Goal: Task Accomplishment & Management: Manage account settings

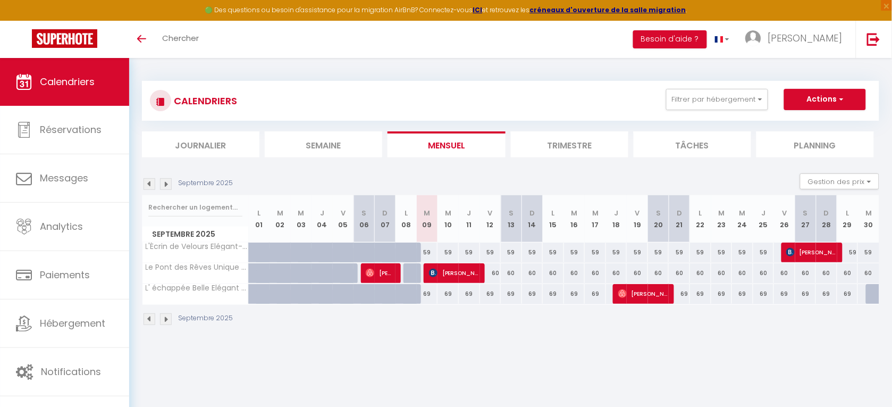
click at [164, 323] on img at bounding box center [166, 319] width 12 height 12
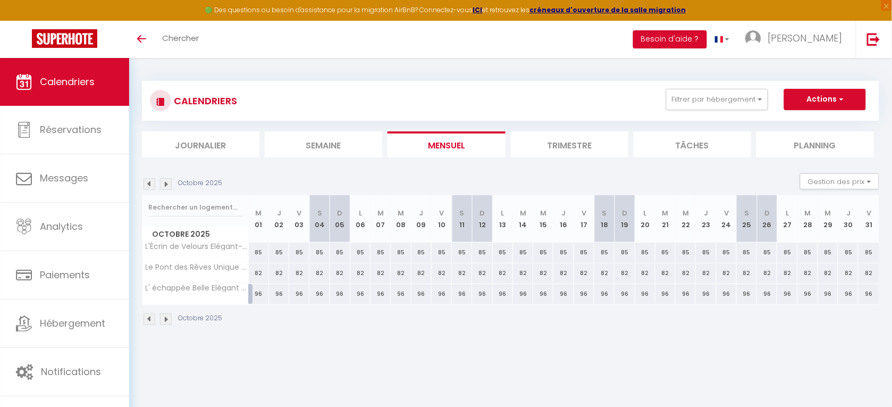
click at [163, 321] on img at bounding box center [166, 319] width 12 height 12
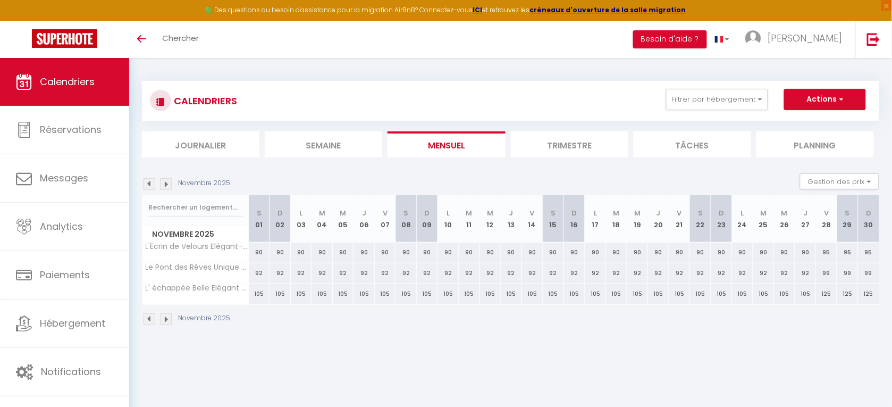
click at [163, 321] on img at bounding box center [166, 319] width 12 height 12
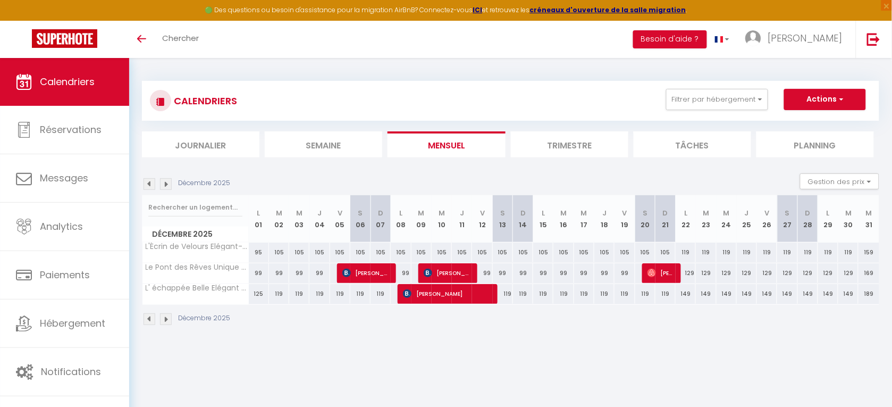
click at [278, 250] on div "105" at bounding box center [279, 252] width 20 height 20
type input "105"
type input "[DATE]"
type input "Mer 03 Décembre 2025"
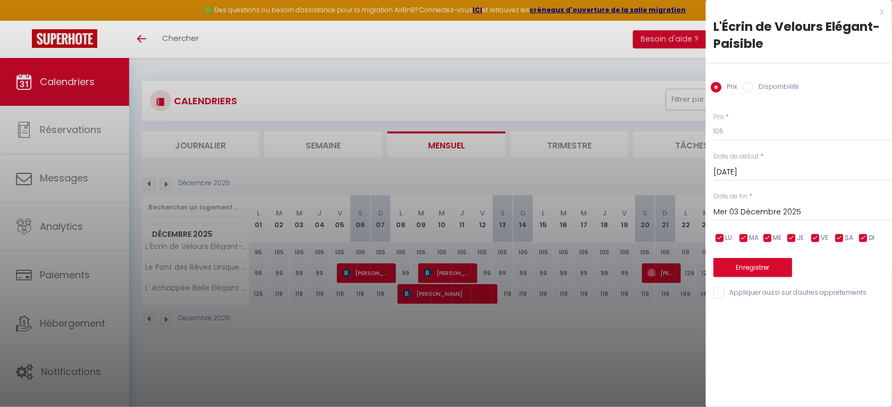
click at [601, 87] on div at bounding box center [446, 203] width 892 height 407
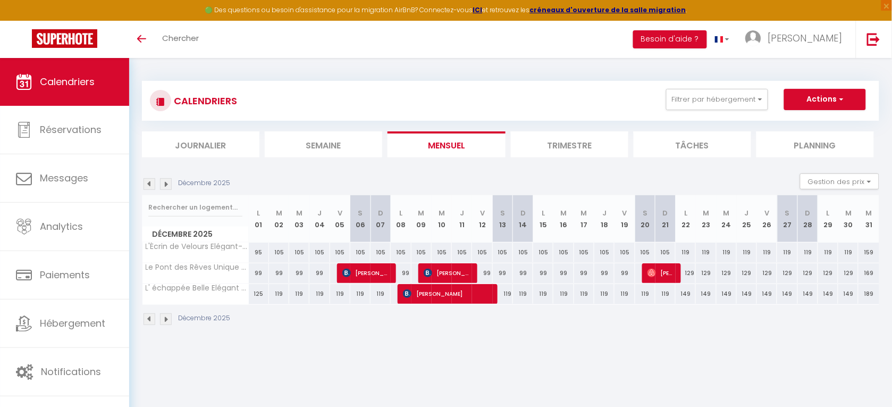
click at [277, 251] on div "105" at bounding box center [279, 252] width 20 height 20
type input "105"
type input "[DATE]"
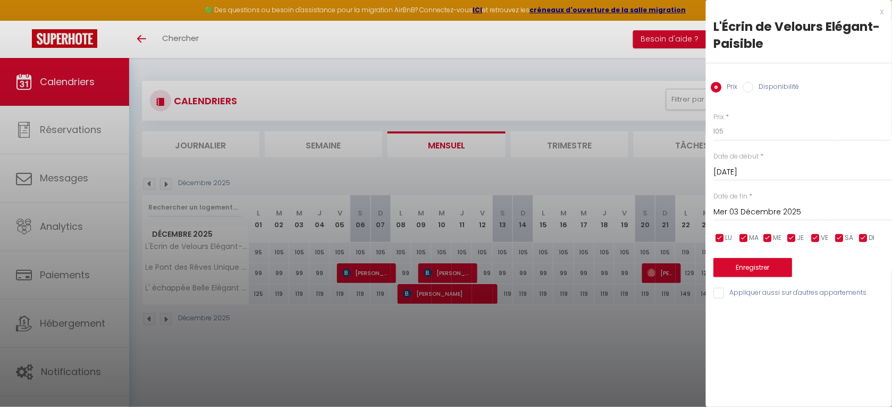
click at [759, 208] on input "Mer 03 Décembre 2025" at bounding box center [803, 212] width 178 height 14
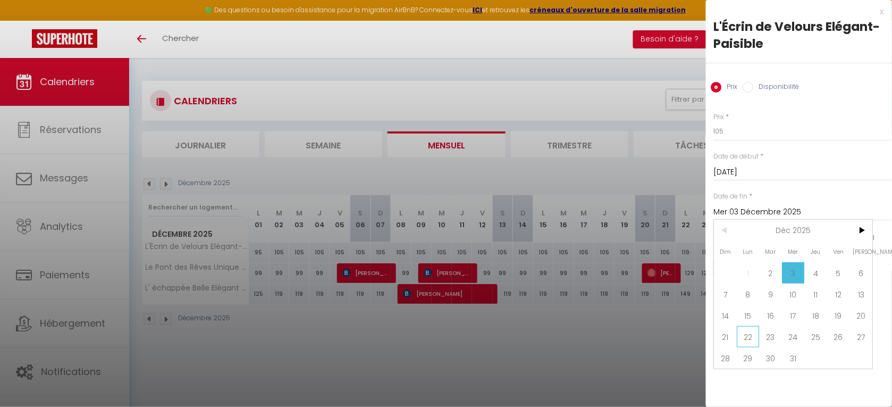
click at [753, 333] on span "22" at bounding box center [748, 336] width 23 height 21
type input "Lun 22 Décembre 2025"
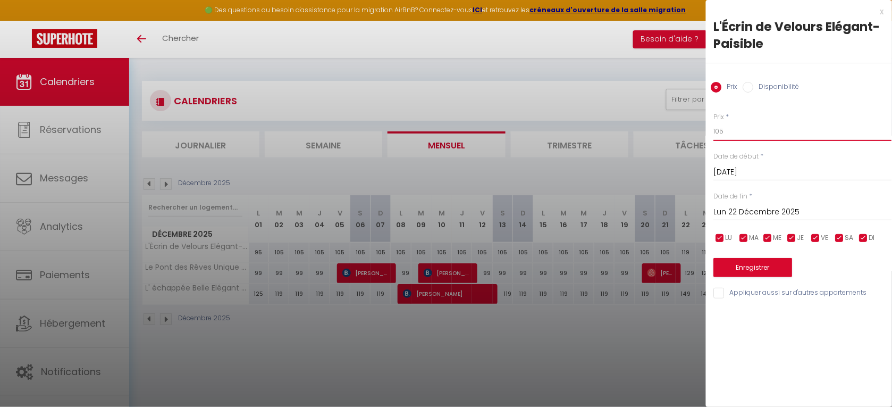
click at [727, 131] on input "105" at bounding box center [803, 131] width 178 height 19
type input "115"
click at [758, 263] on button "Enregistrer" at bounding box center [753, 267] width 79 height 19
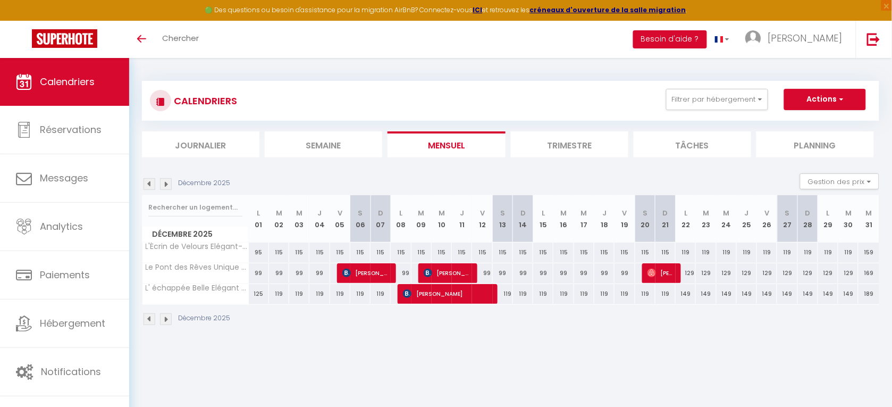
click at [684, 251] on div "119" at bounding box center [686, 252] width 20 height 20
type input "119"
type input "Lun 22 Décembre 2025"
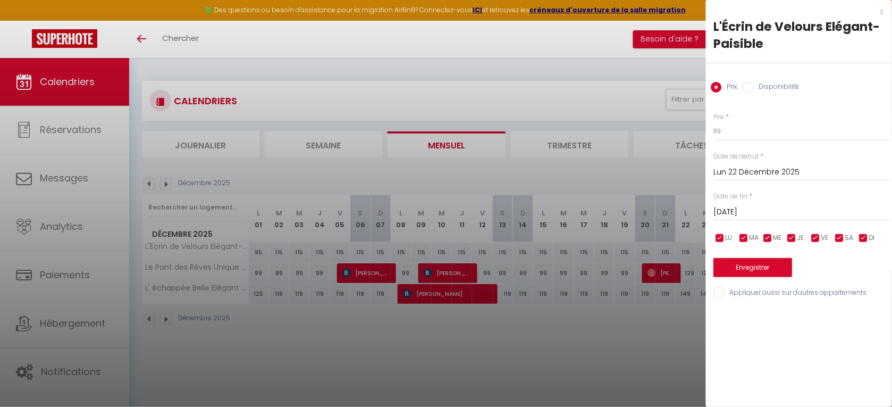
click at [756, 204] on div "[DATE] < [DATE] > Dim Lun Mar Mer Jeu Ven Sam 1 2 3 4 5 6 7 8 9 10 11 12 13 14 …" at bounding box center [803, 210] width 178 height 19
click at [756, 208] on input "[DATE]" at bounding box center [803, 212] width 178 height 14
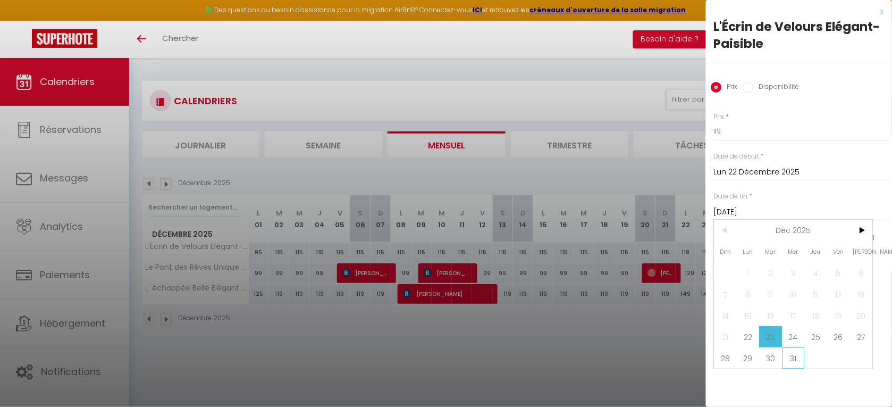
click at [795, 356] on span "31" at bounding box center [793, 357] width 23 height 21
type input "Mer 31 Décembre 2025"
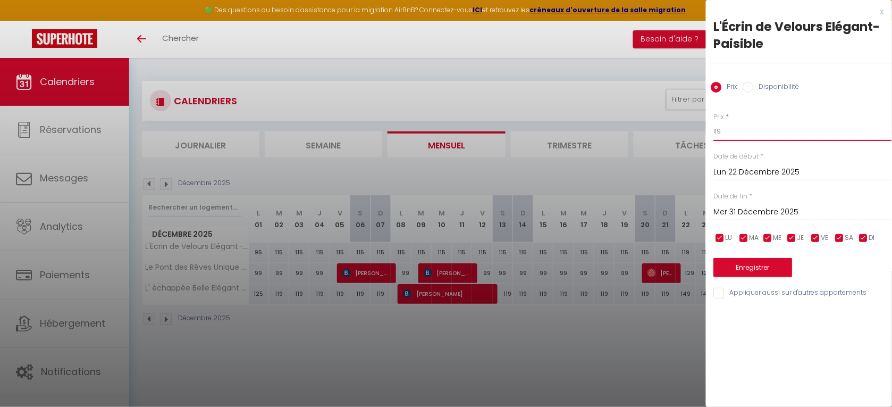
click at [726, 129] on input "119" at bounding box center [803, 131] width 178 height 19
type input "139"
click at [753, 264] on button "Enregistrer" at bounding box center [753, 267] width 79 height 19
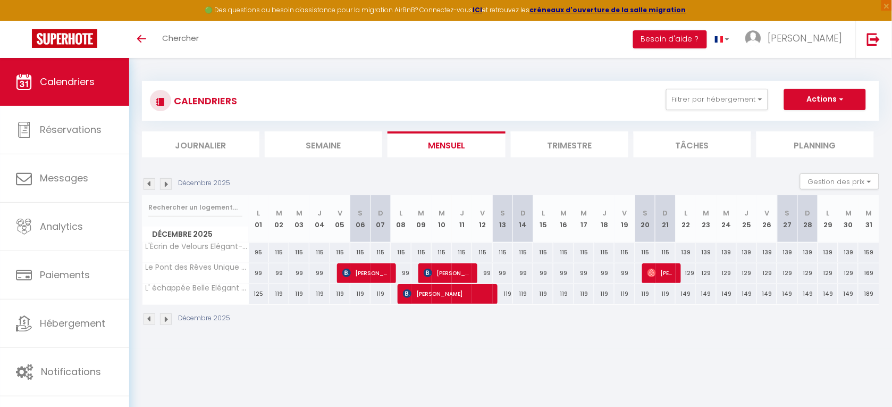
click at [278, 272] on div "99" at bounding box center [279, 273] width 20 height 20
type input "99"
type input "[DATE]"
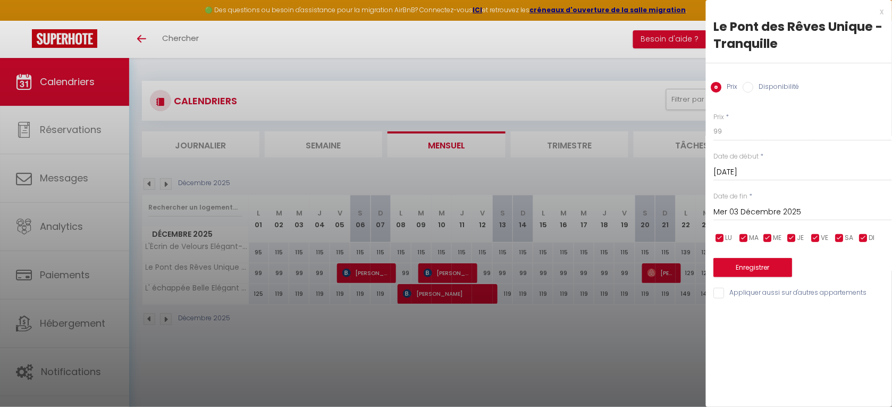
click at [762, 214] on input "Mer 03 Décembre 2025" at bounding box center [803, 212] width 178 height 14
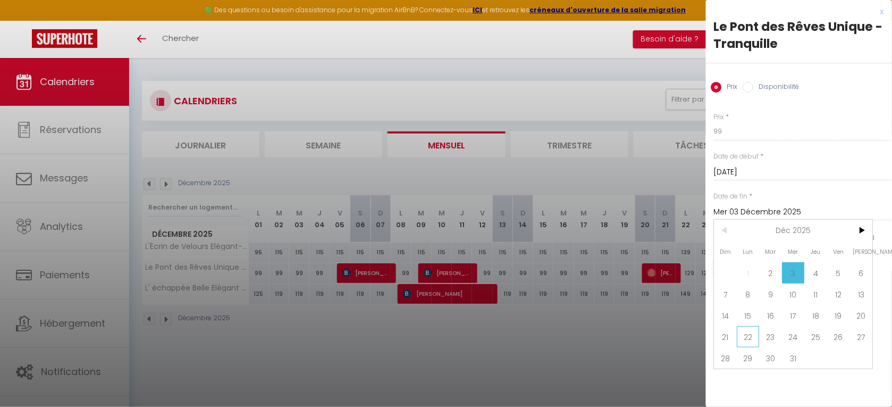
click at [748, 334] on span "22" at bounding box center [748, 336] width 23 height 21
type input "Lun 22 Décembre 2025"
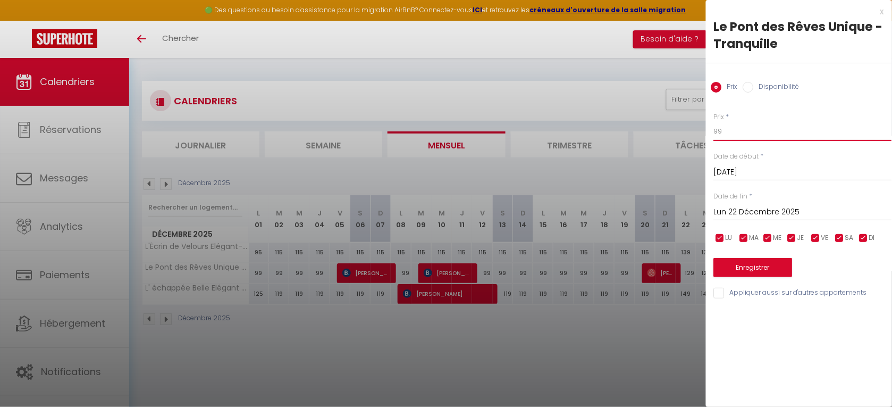
click at [726, 129] on input "99" at bounding box center [803, 131] width 178 height 19
type input "9"
type input "105"
click at [747, 259] on button "Enregistrer" at bounding box center [753, 267] width 79 height 19
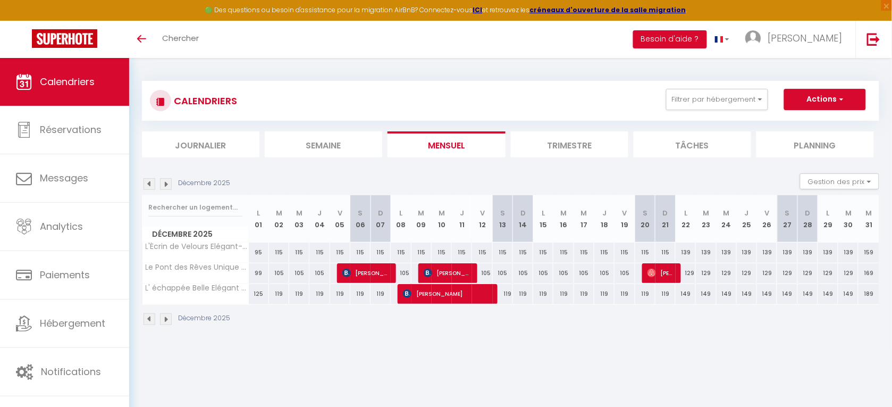
click at [275, 291] on div "119" at bounding box center [279, 294] width 20 height 20
type input "119"
type input "[DATE]"
type input "Mer 03 Décembre 2025"
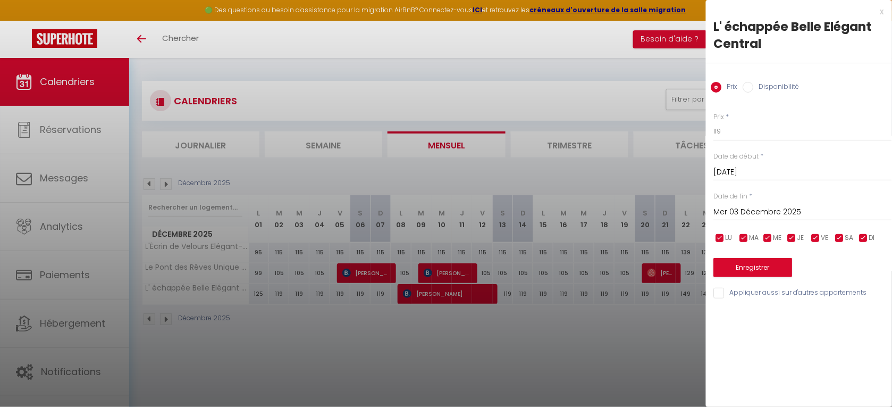
click at [646, 353] on div at bounding box center [446, 203] width 892 height 407
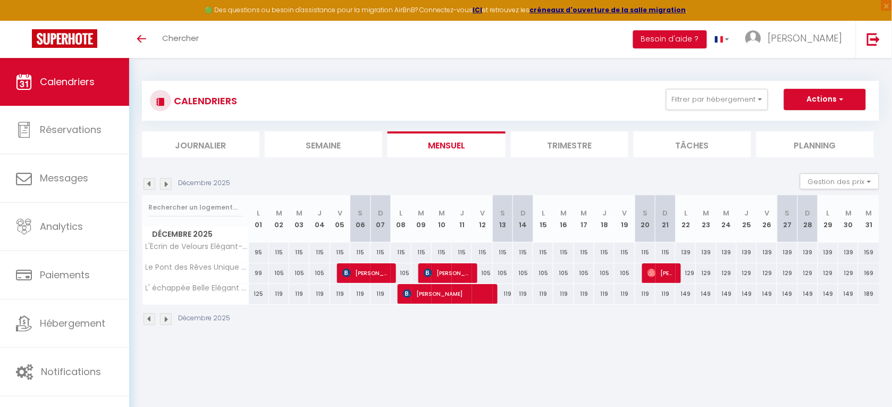
click at [277, 290] on div "119" at bounding box center [279, 294] width 20 height 20
type input "119"
type input "[DATE]"
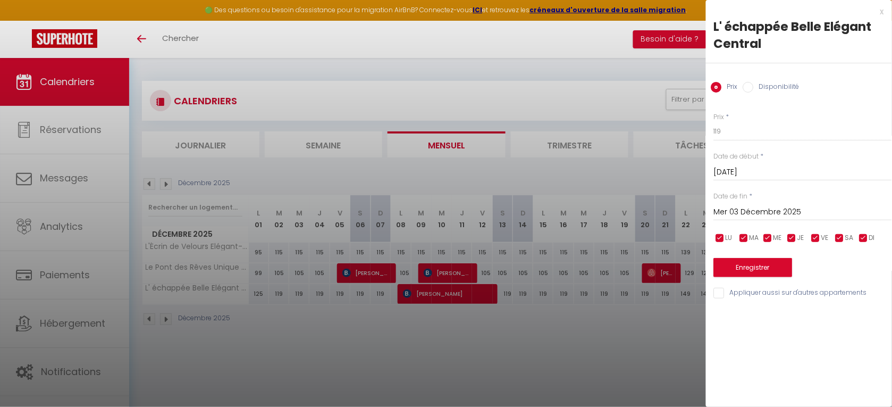
click at [756, 210] on input "Mer 03 Décembre 2025" at bounding box center [803, 212] width 178 height 14
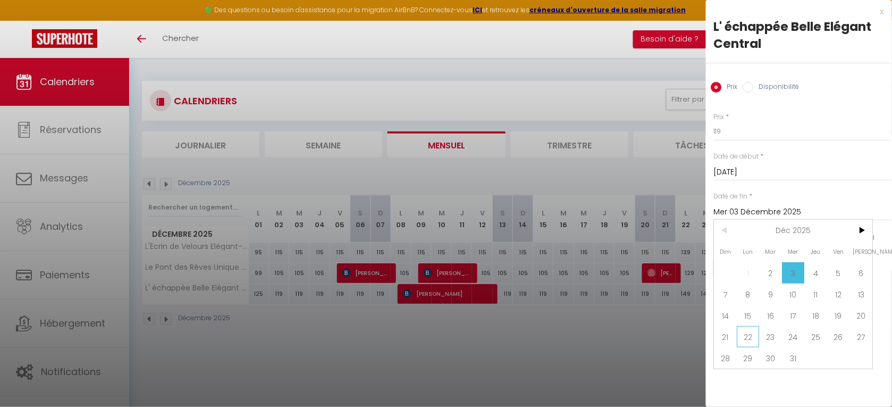
click at [748, 335] on span "22" at bounding box center [748, 336] width 23 height 21
type input "Lun 22 Décembre 2025"
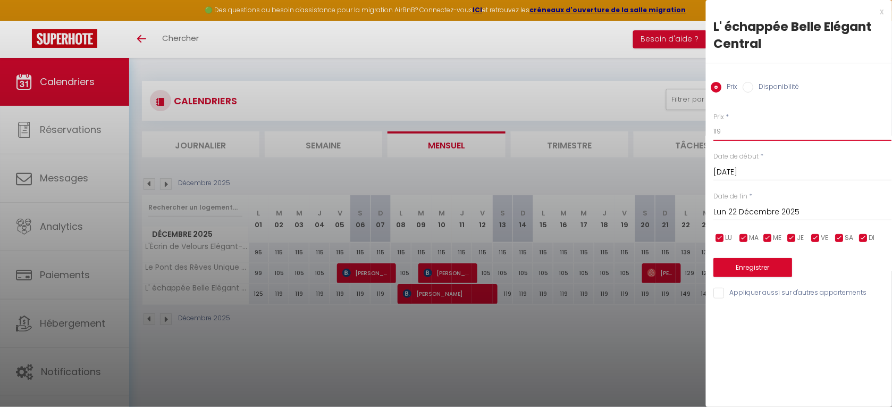
click at [728, 132] on input "119" at bounding box center [803, 131] width 178 height 19
type input "125"
click at [753, 264] on button "Enregistrer" at bounding box center [753, 267] width 79 height 19
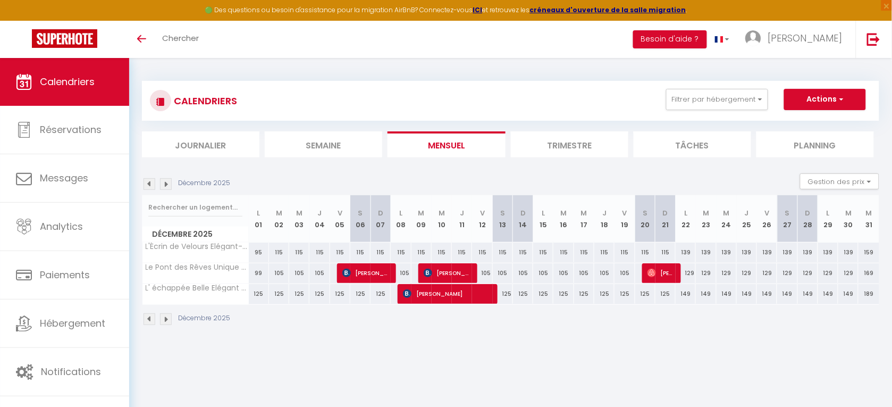
click at [686, 293] on div "149" at bounding box center [686, 294] width 20 height 20
type input "149"
type input "Lun 22 Décembre 2025"
type input "[DATE]"
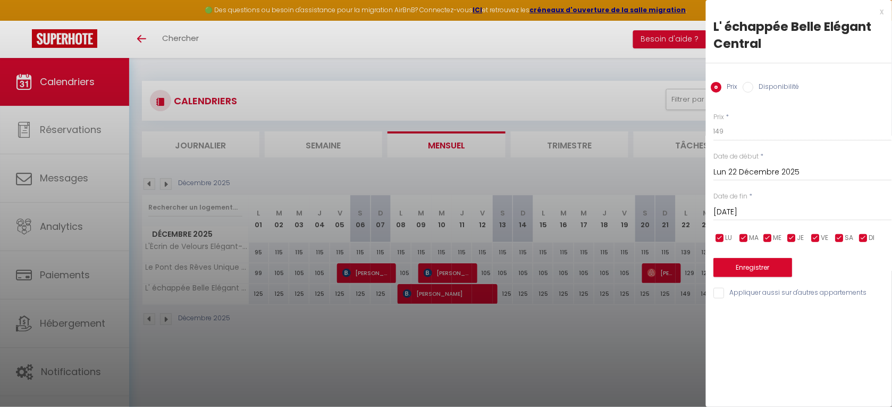
click at [678, 327] on div at bounding box center [446, 203] width 892 height 407
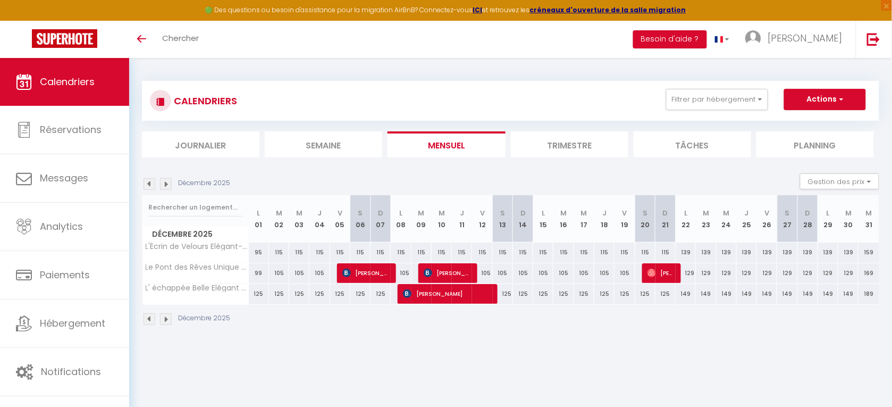
click at [687, 293] on div "149" at bounding box center [686, 294] width 20 height 20
type input "149"
type input "Lun 22 Décembre 2025"
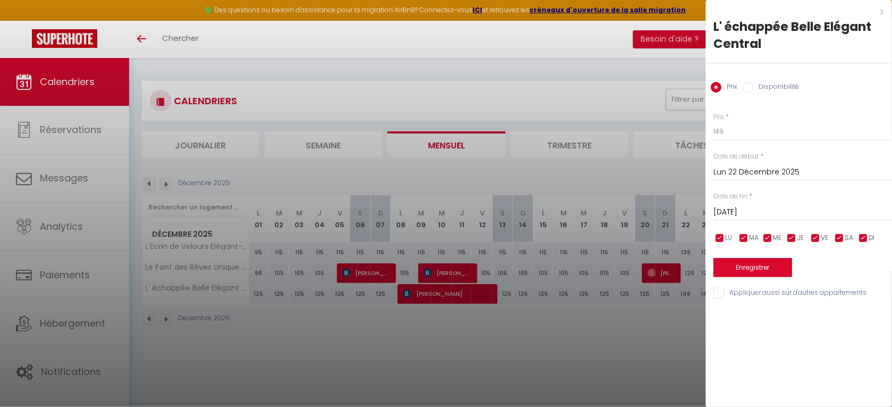
click at [758, 209] on input "[DATE]" at bounding box center [803, 212] width 178 height 14
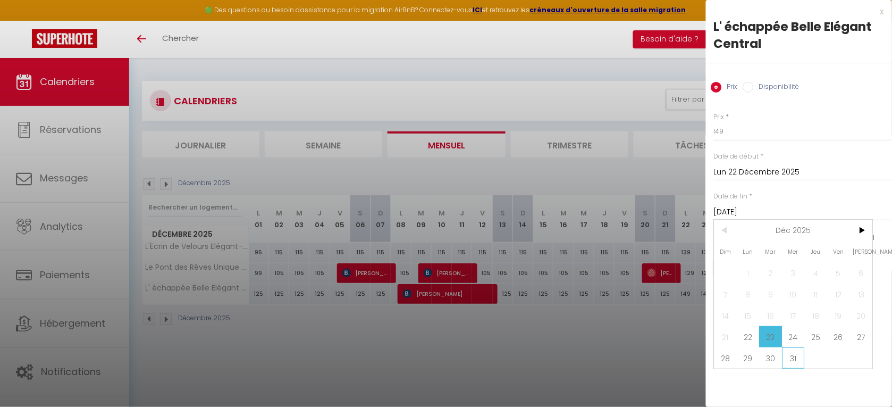
click at [795, 350] on span "31" at bounding box center [793, 357] width 23 height 21
type input "Mer 31 Décembre 2025"
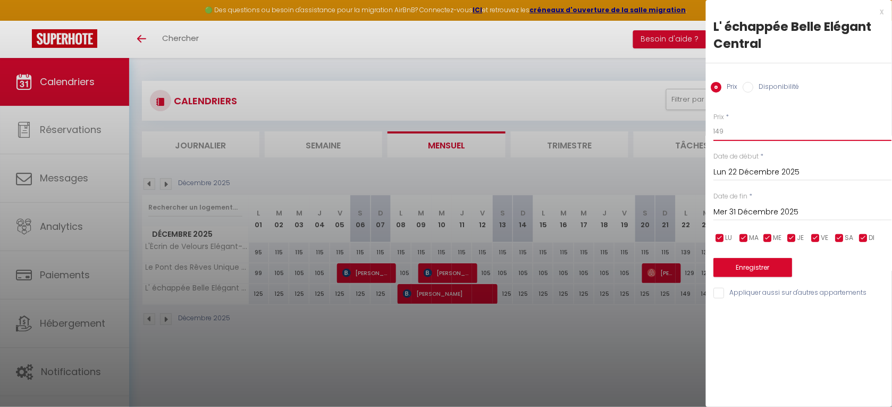
click at [728, 128] on input "149" at bounding box center [803, 131] width 178 height 19
type input "159"
click at [758, 266] on button "Enregistrer" at bounding box center [753, 267] width 79 height 19
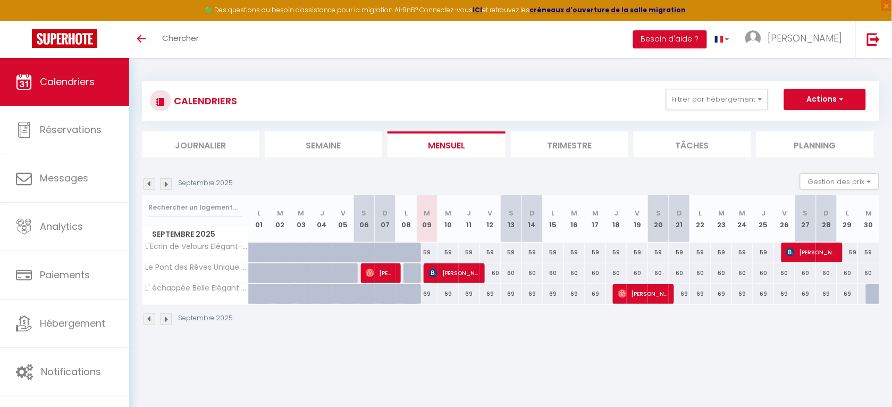
click at [165, 319] on img at bounding box center [166, 319] width 12 height 12
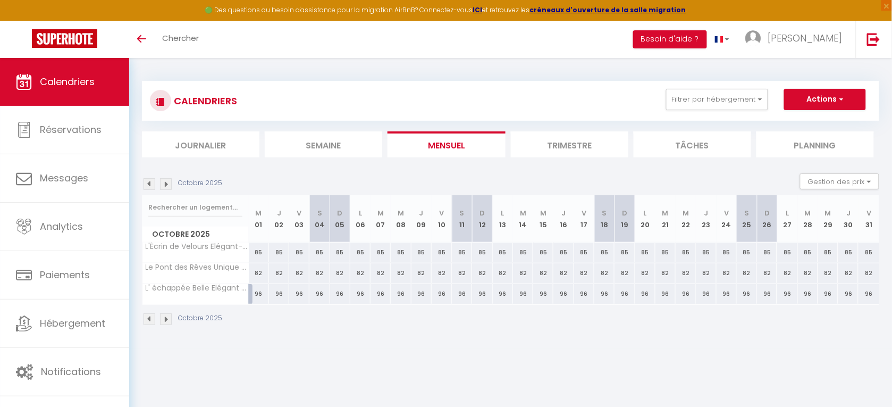
click at [259, 271] on div "82" at bounding box center [259, 273] width 20 height 20
type input "82"
type input "Mer 01 Octobre 2025"
type input "Jeu 02 Octobre 2025"
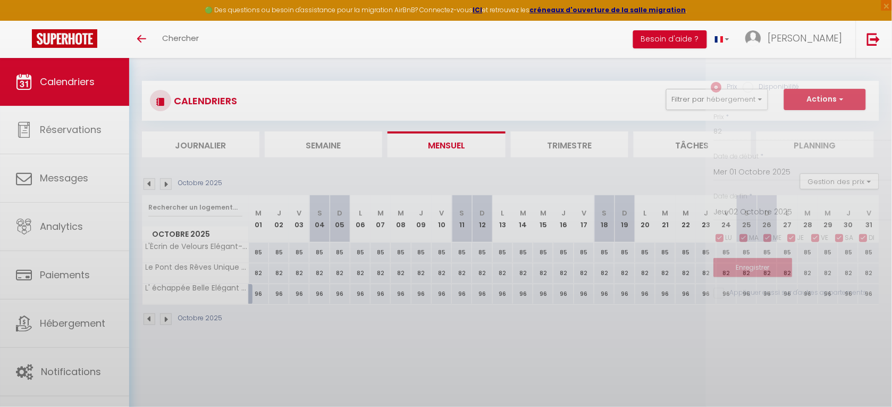
click at [259, 271] on div at bounding box center [446, 203] width 892 height 407
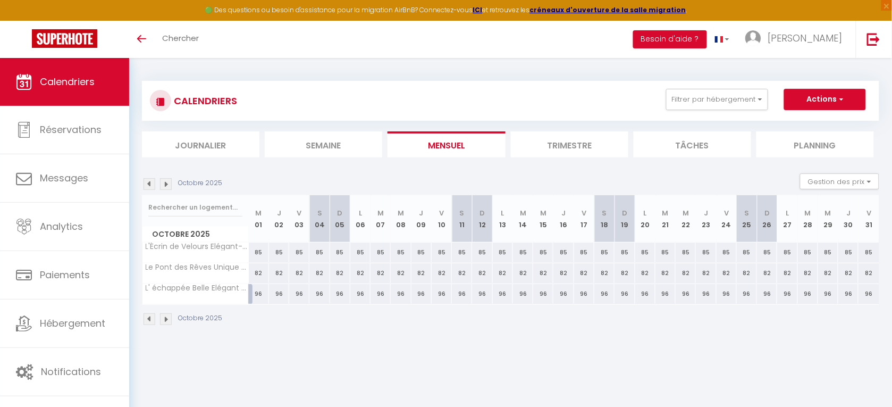
click at [256, 272] on div "82" at bounding box center [259, 273] width 20 height 20
type input "82"
type input "Mer 01 Octobre 2025"
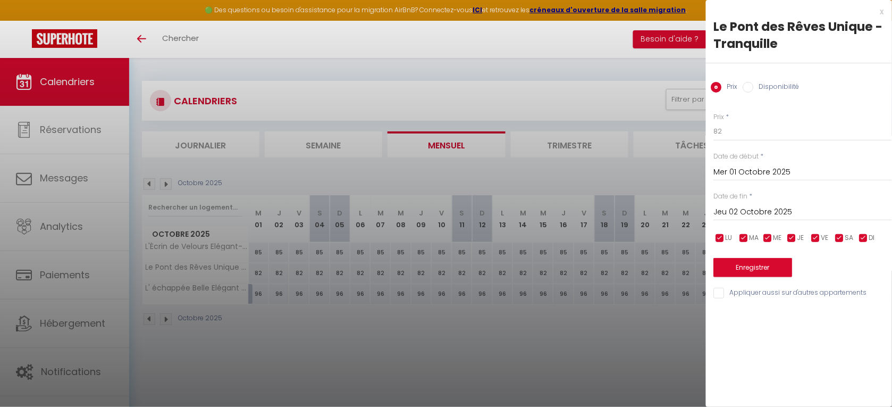
click at [763, 213] on input "Jeu 02 Octobre 2025" at bounding box center [803, 212] width 178 height 14
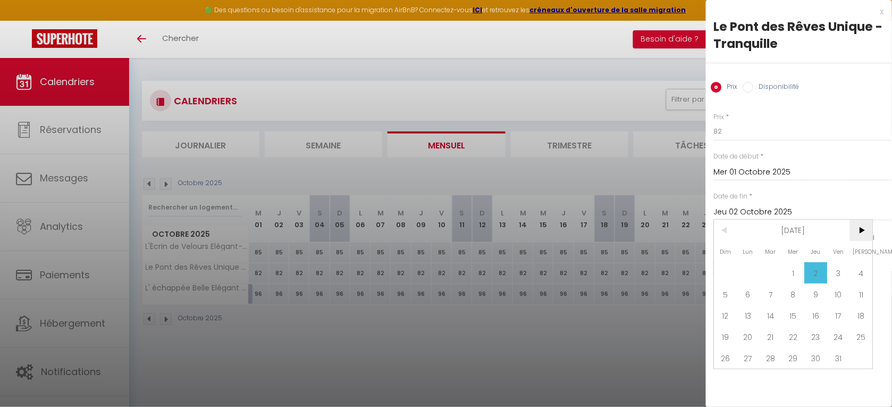
click at [864, 229] on span ">" at bounding box center [861, 230] width 23 height 21
click at [862, 269] on span "1" at bounding box center [861, 272] width 23 height 21
type input "Sam 01 Novembre 2025"
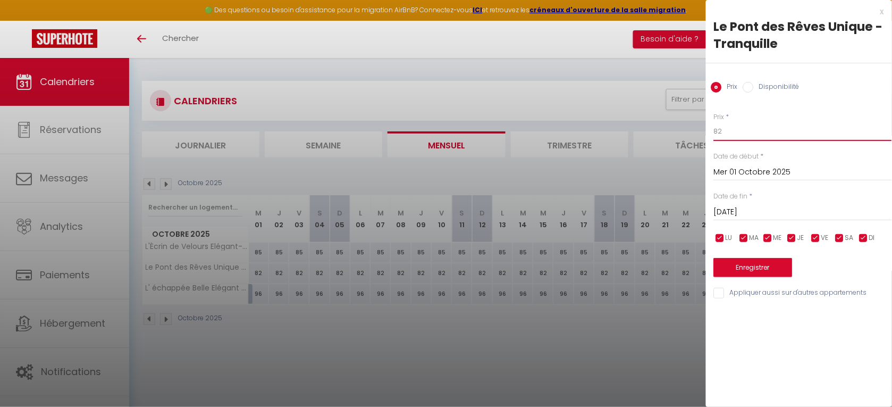
click at [723, 129] on input "82" at bounding box center [803, 131] width 178 height 19
type input "88"
click at [759, 264] on button "Enregistrer" at bounding box center [753, 267] width 79 height 19
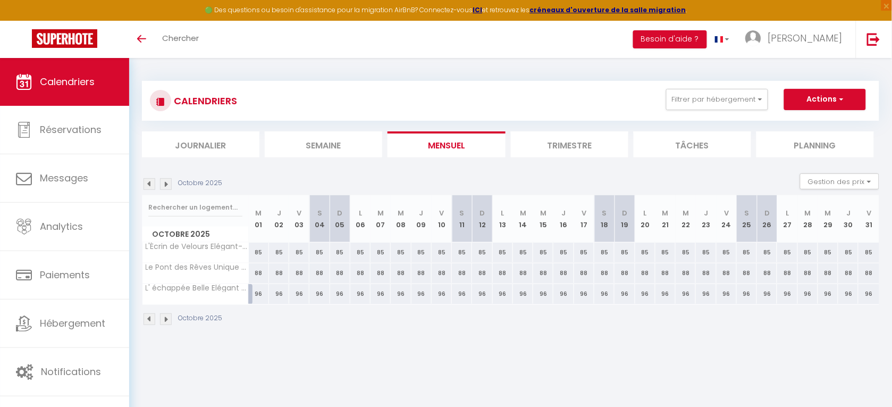
click at [258, 295] on div "96" at bounding box center [259, 294] width 20 height 20
type input "96"
type input "Mer 01 Octobre 2025"
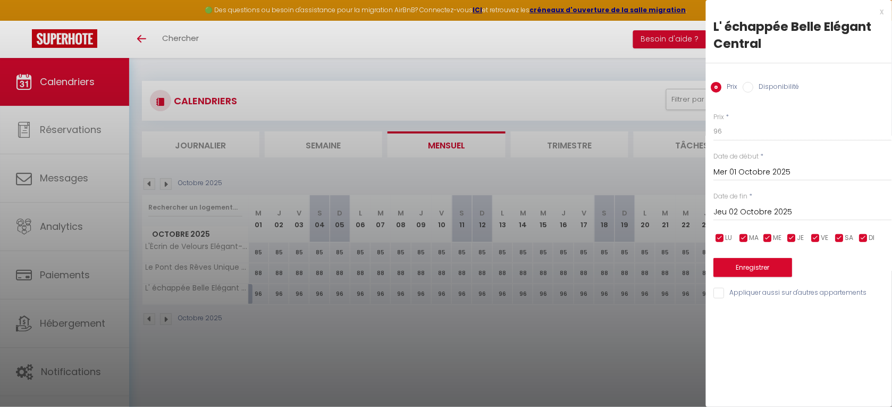
click at [759, 208] on input "Jeu 02 Octobre 2025" at bounding box center [803, 212] width 178 height 14
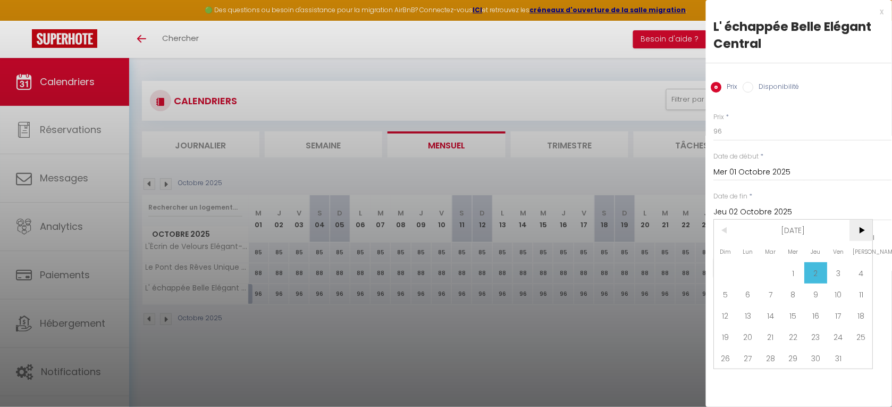
click at [860, 230] on span ">" at bounding box center [861, 230] width 23 height 21
click at [859, 268] on span "1" at bounding box center [861, 272] width 23 height 21
type input "Sam 01 Novembre 2025"
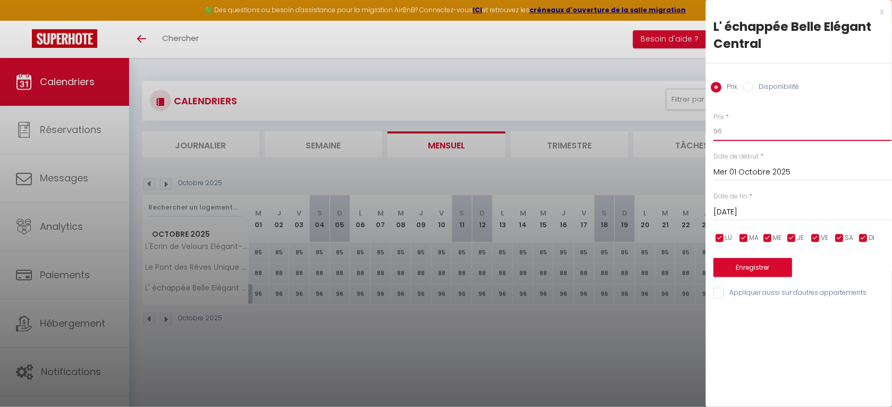
click at [726, 131] on input "96" at bounding box center [803, 131] width 178 height 19
type input "99"
click at [761, 258] on button "Enregistrer" at bounding box center [753, 267] width 79 height 19
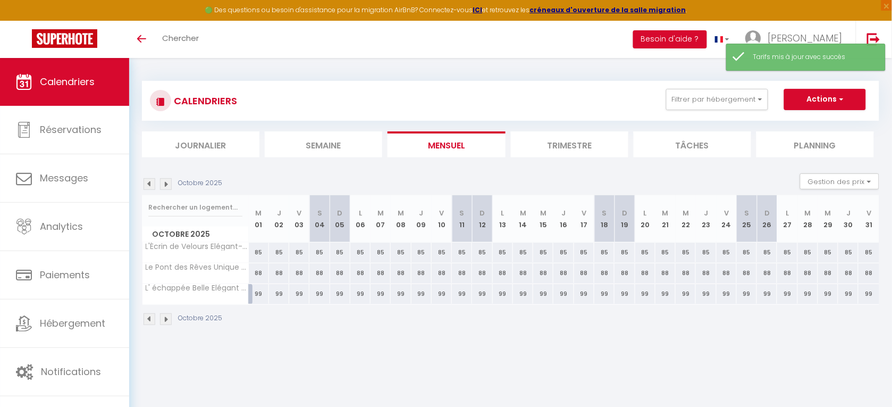
click at [165, 321] on img at bounding box center [166, 319] width 12 height 12
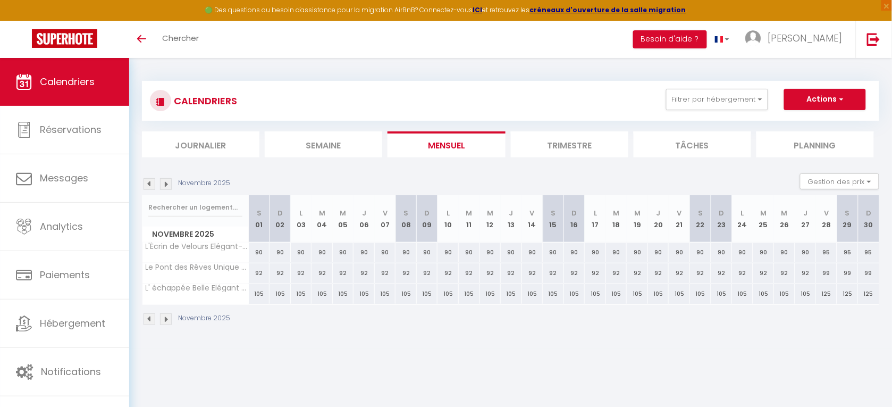
click at [165, 321] on img at bounding box center [166, 319] width 12 height 12
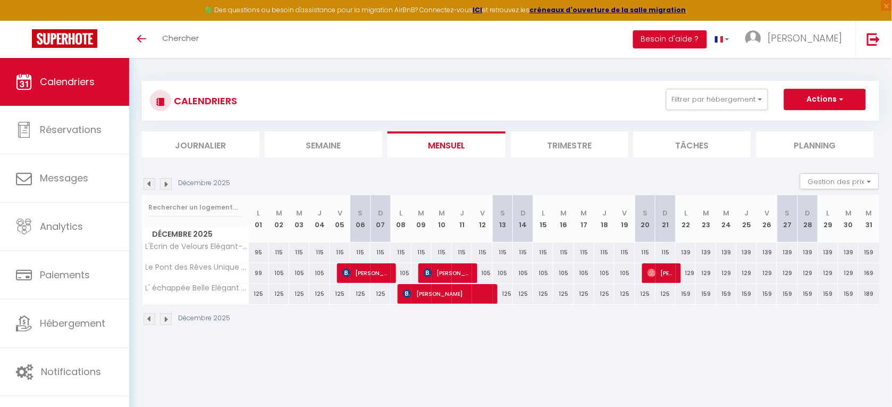
click at [146, 322] on img at bounding box center [150, 319] width 12 height 12
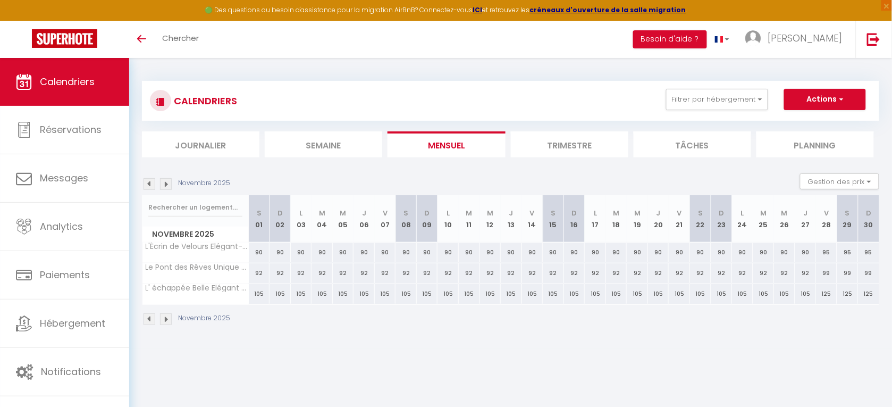
click at [149, 321] on img at bounding box center [150, 319] width 12 height 12
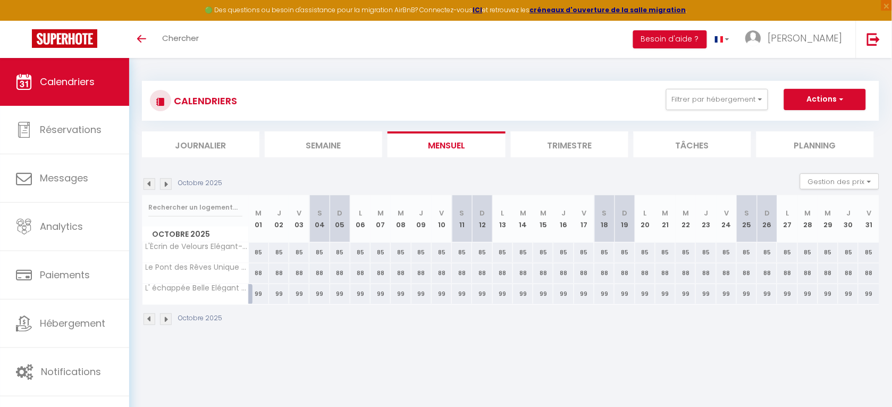
click at [151, 320] on img at bounding box center [150, 319] width 12 height 12
